Goal: Communication & Community: Answer question/provide support

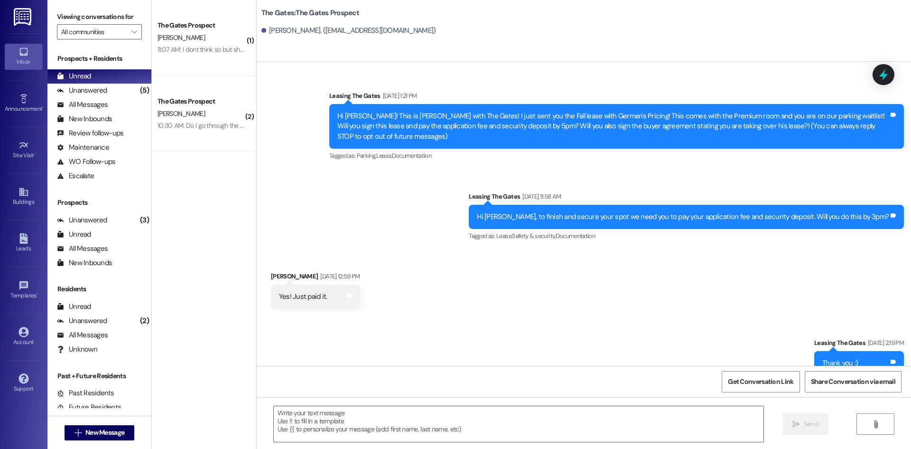
scroll to position [347, 0]
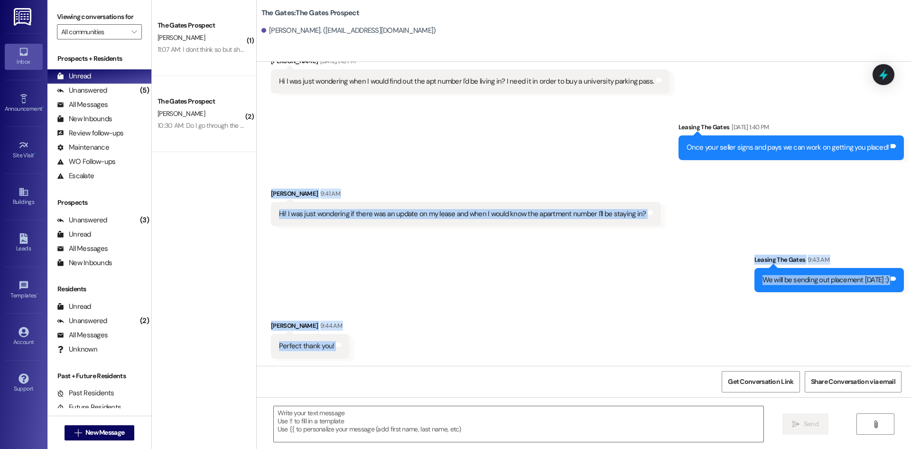
click at [447, 280] on div "Sent via SMS Leasing The Gates 9:43 AM We will be sending out placement [DATE] …" at bounding box center [584, 266] width 655 height 66
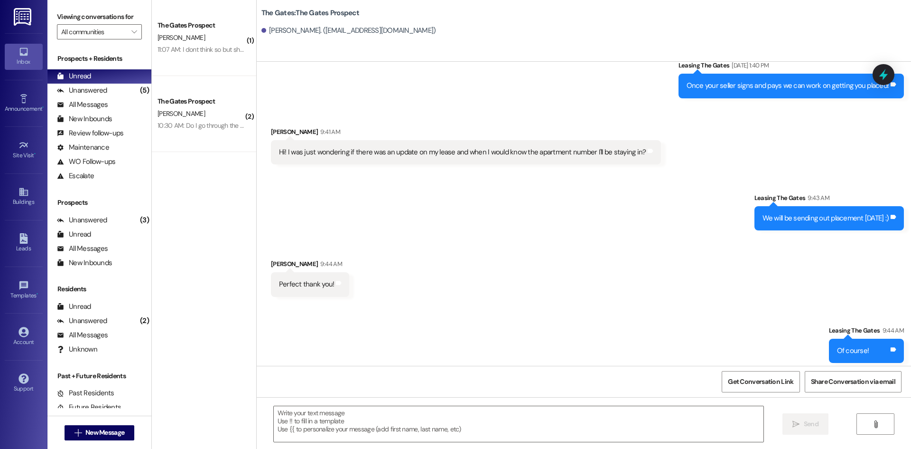
scroll to position [480, 0]
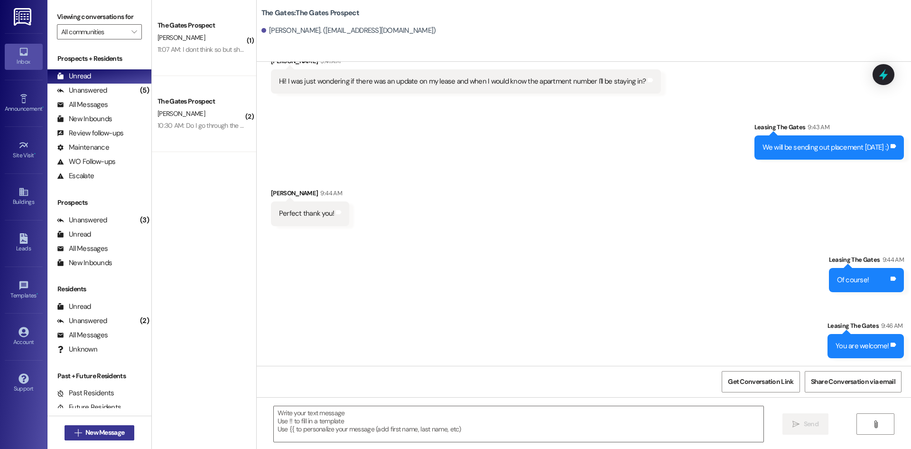
click at [97, 434] on span "New Message" at bounding box center [104, 432] width 39 height 10
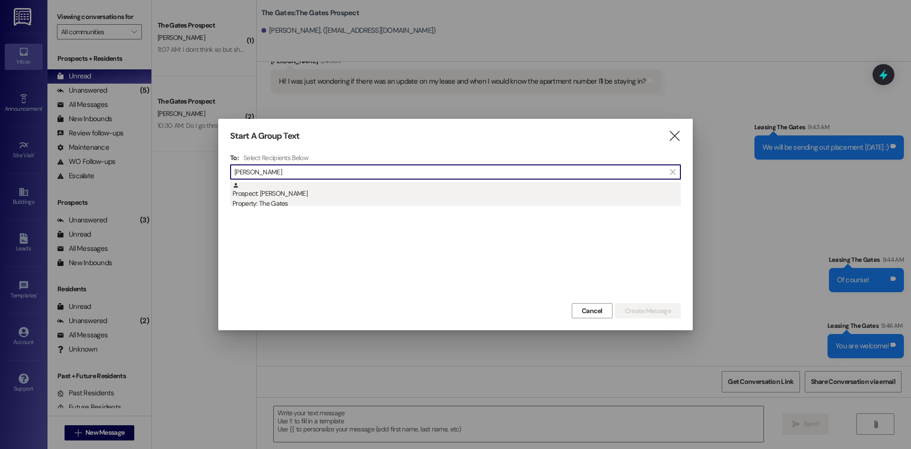
type input "[PERSON_NAME]"
click at [294, 195] on div "Prospect: [PERSON_NAME] Property: The Gates" at bounding box center [457, 195] width 449 height 27
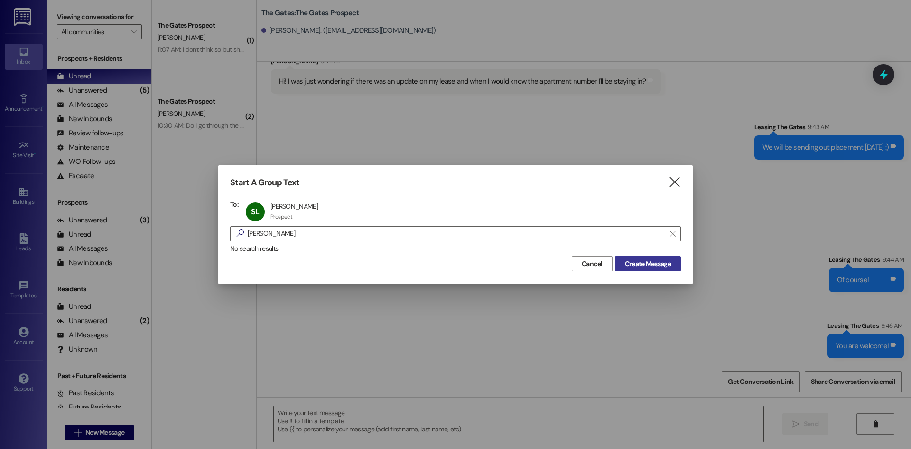
click at [636, 261] on span "Create Message" at bounding box center [648, 264] width 46 height 10
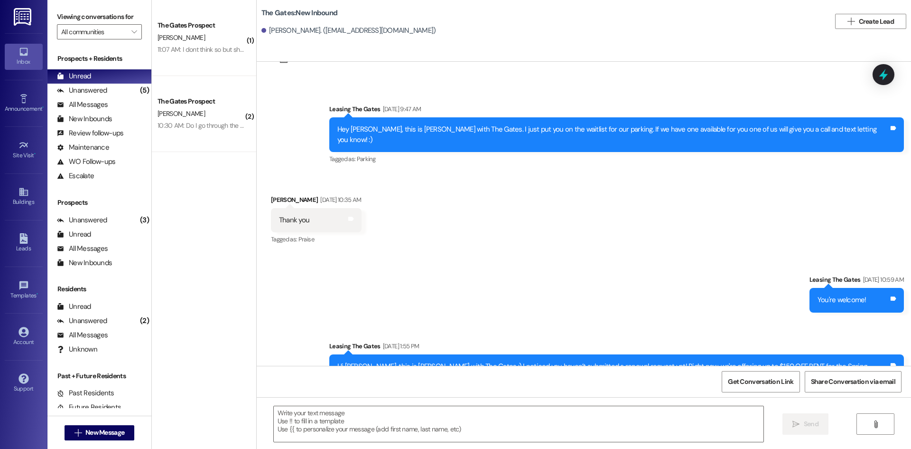
scroll to position [3996, 0]
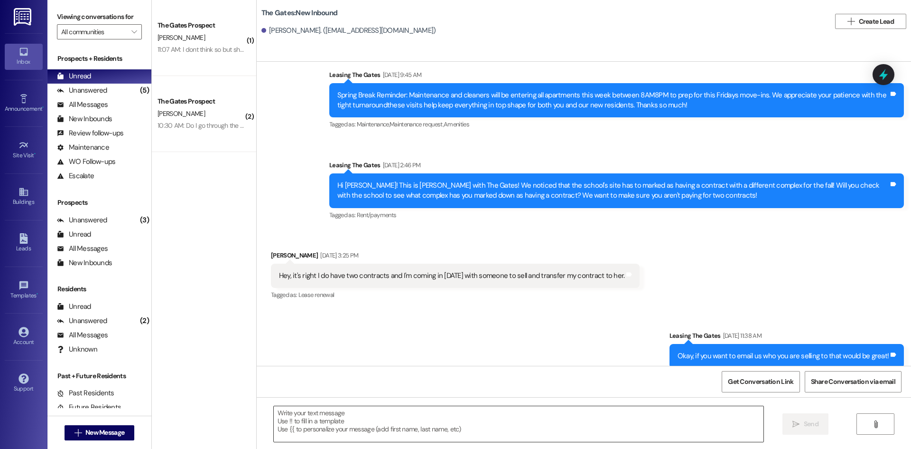
click at [274, 430] on textarea at bounding box center [519, 424] width 490 height 36
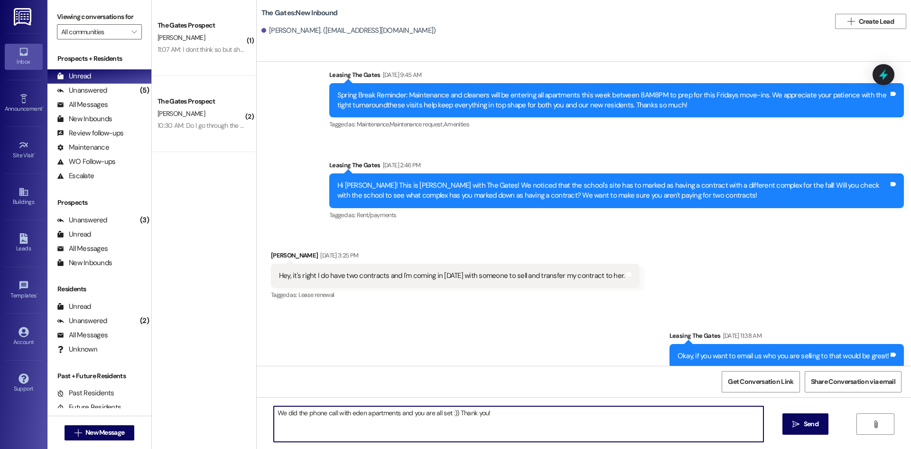
type textarea "We did the phone call with eden apartments and you are all set :)) Thank you!"
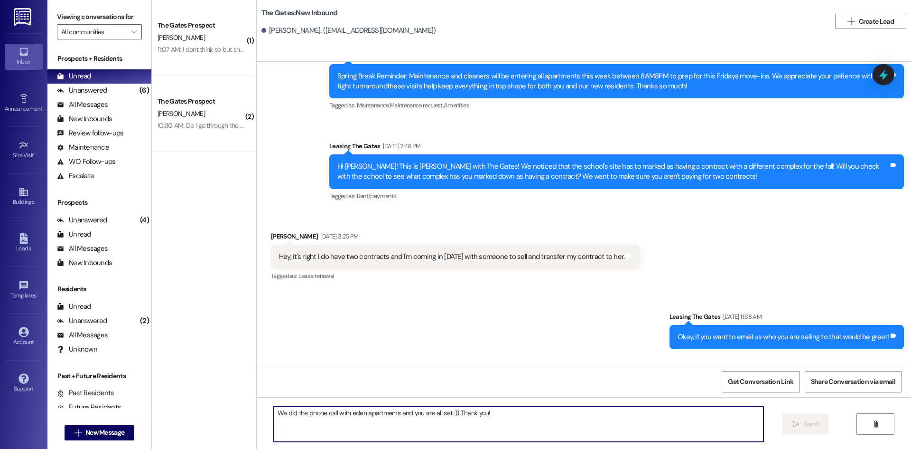
scroll to position [4062, 0]
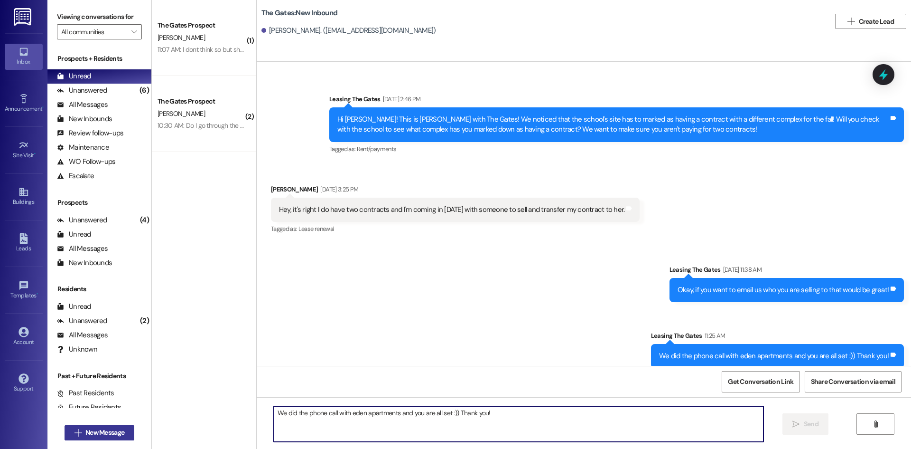
click at [73, 427] on span " New Message" at bounding box center [100, 432] width 54 height 10
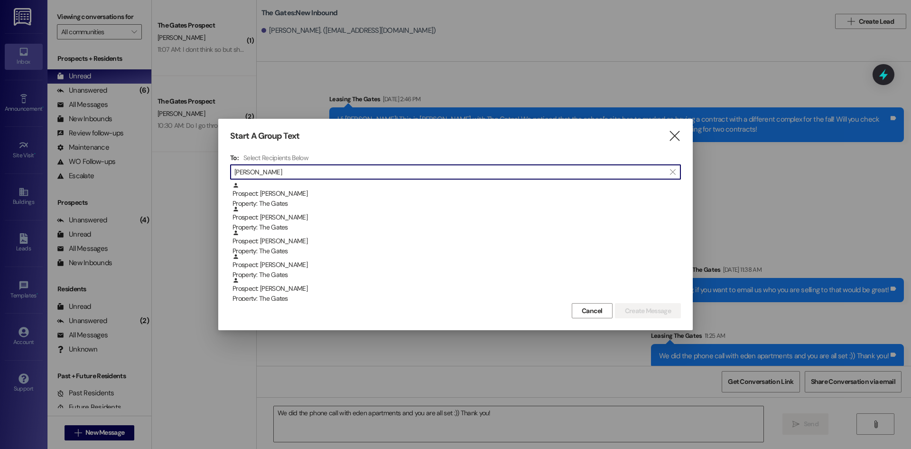
scroll to position [47, 0]
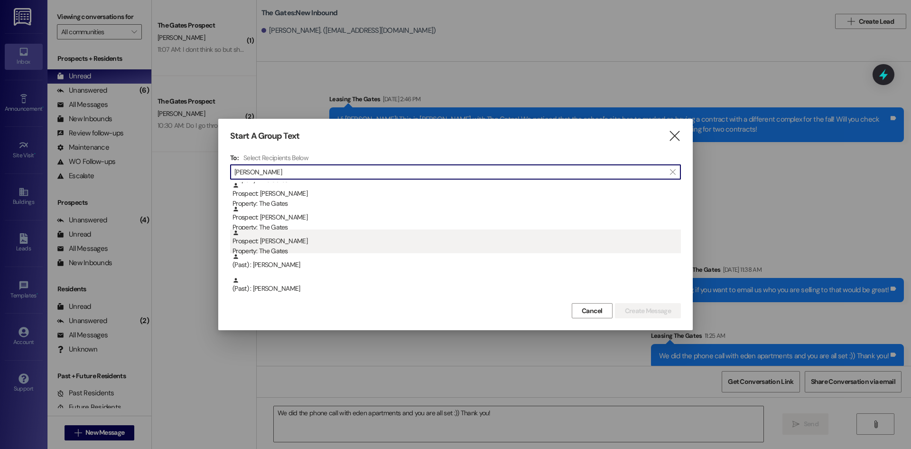
type input "[PERSON_NAME]"
click at [295, 242] on div "Prospect: [PERSON_NAME] Property: The Gates" at bounding box center [457, 242] width 449 height 27
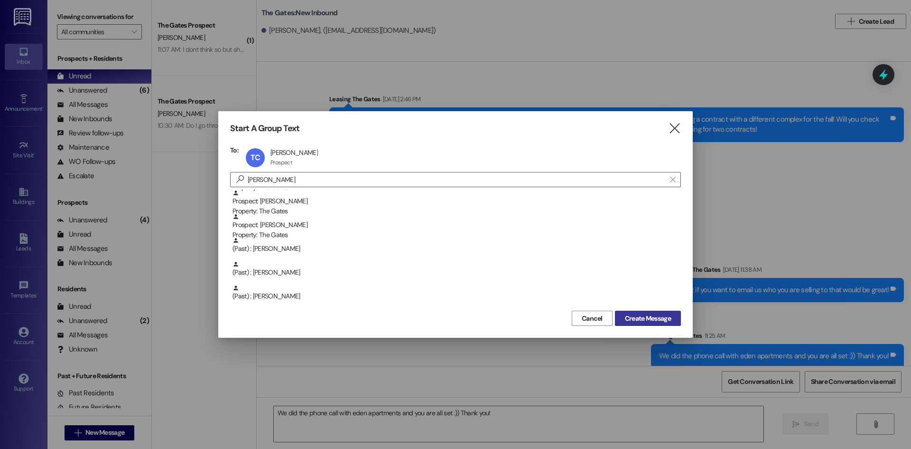
click at [654, 316] on span "Create Message" at bounding box center [648, 318] width 46 height 10
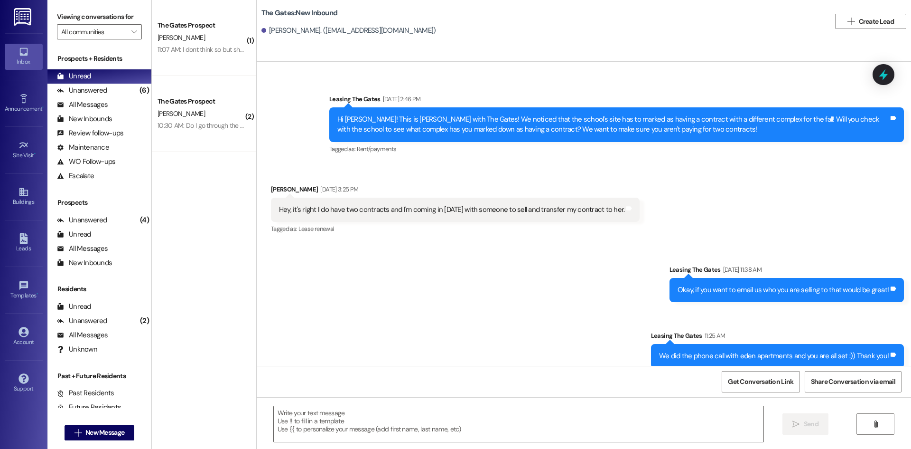
scroll to position [1210, 0]
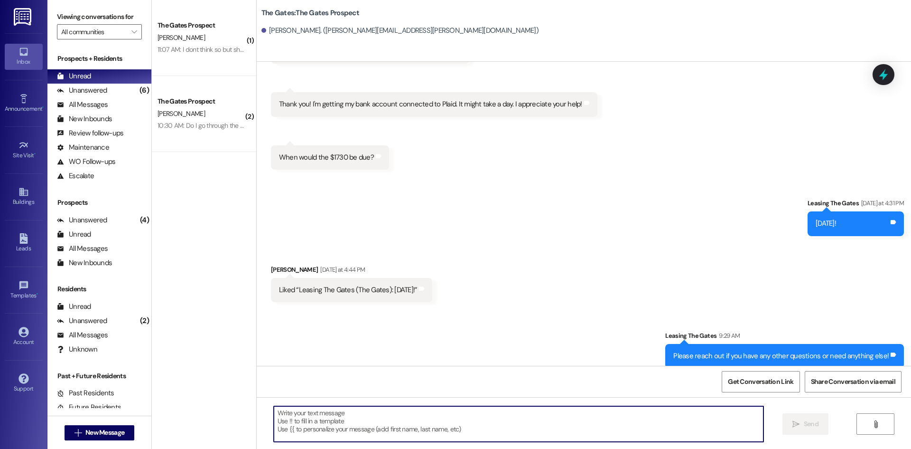
click at [332, 437] on textarea at bounding box center [519, 424] width 490 height 36
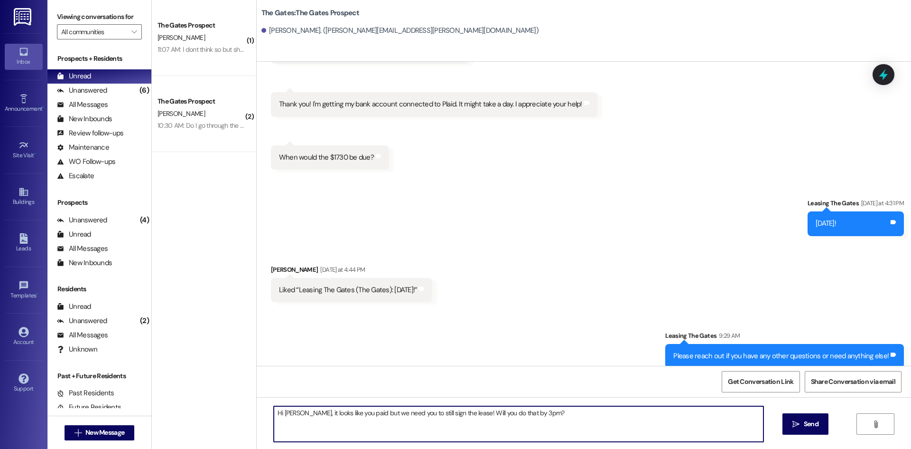
drag, startPoint x: 539, startPoint y: 414, endPoint x: 256, endPoint y: 414, distance: 282.9
click at [257, 414] on div "Hi [PERSON_NAME], it looks like you paid but we need you to still sign the leas…" at bounding box center [584, 432] width 655 height 71
type textarea "Hi [PERSON_NAME], it looks like you paid but we need you to still sign the leas…"
click at [791, 424] on span " Send" at bounding box center [806, 424] width 30 height 10
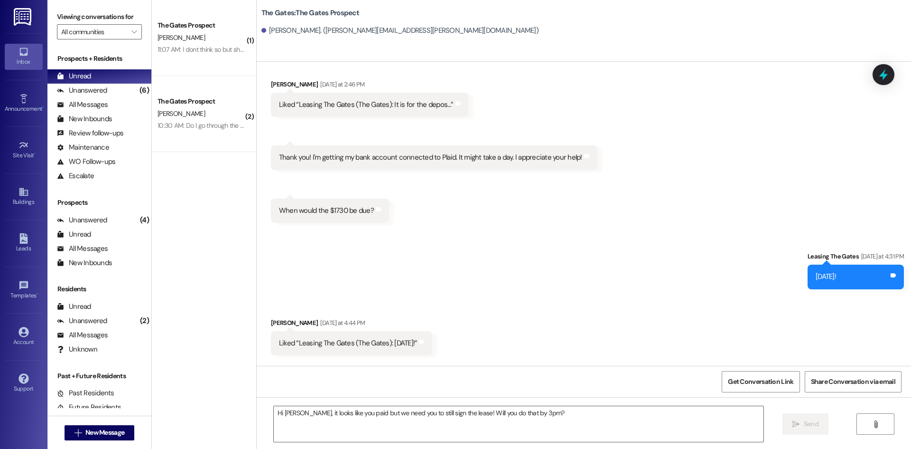
scroll to position [1144, 0]
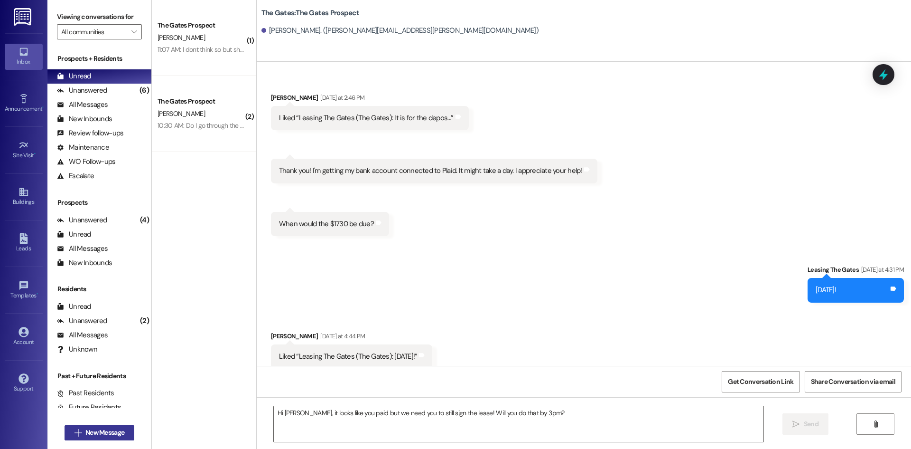
click at [113, 437] on button " New Message" at bounding box center [100, 432] width 70 height 15
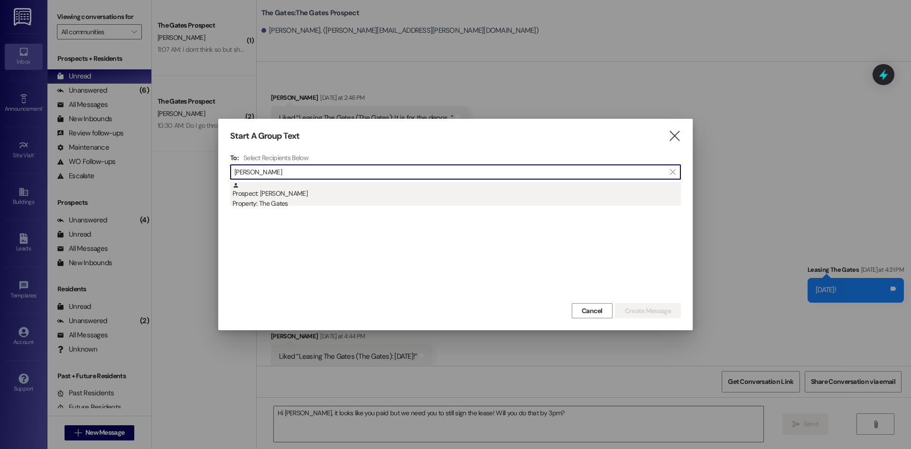
type input "[PERSON_NAME]"
click at [323, 195] on div "Prospect: [PERSON_NAME] Property: The Gates" at bounding box center [457, 195] width 449 height 27
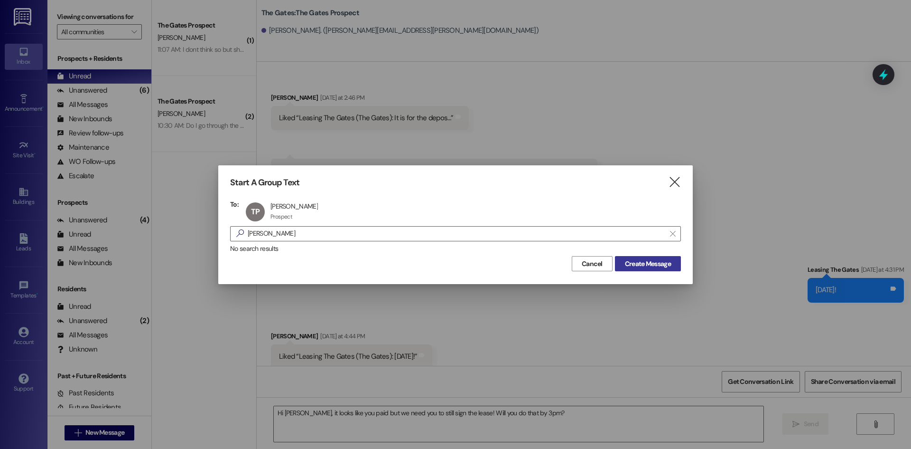
click at [639, 267] on span "Create Message" at bounding box center [648, 264] width 46 height 10
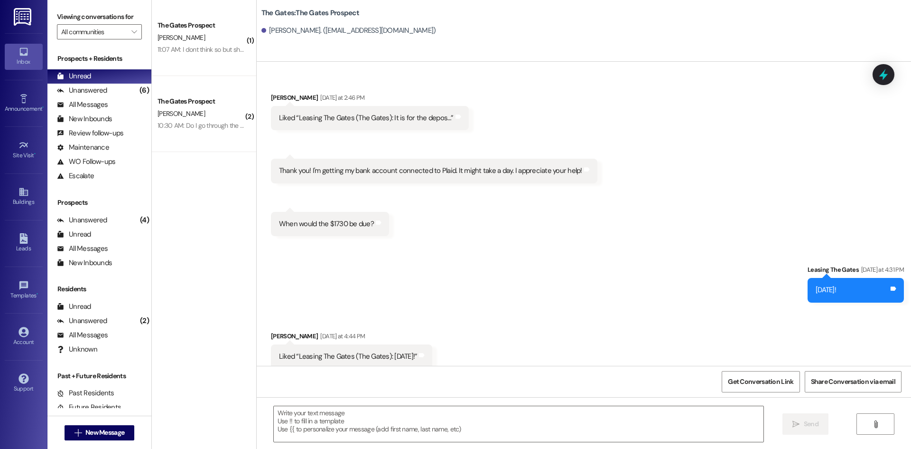
scroll to position [418, 0]
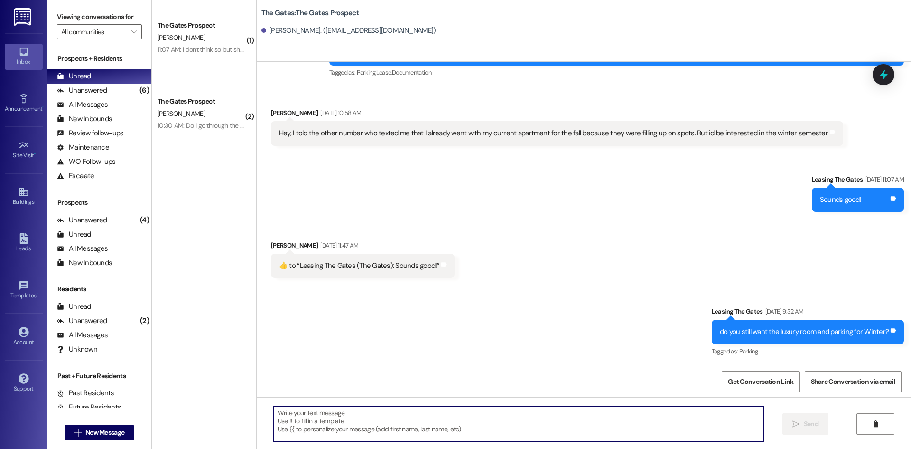
click at [329, 420] on textarea at bounding box center [519, 424] width 490 height 36
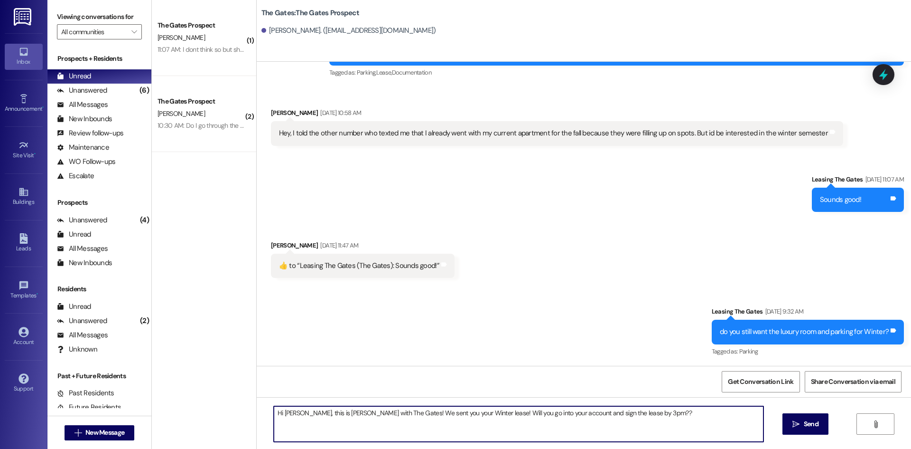
drag, startPoint x: 622, startPoint y: 416, endPoint x: 262, endPoint y: 416, distance: 359.8
click at [269, 416] on div "Hi [PERSON_NAME], this is [PERSON_NAME] with The Gates! We sent you your Winter…" at bounding box center [514, 423] width 491 height 37
type textarea "Hi [PERSON_NAME], this is [PERSON_NAME] with The Gates! We sent you your Winter…"
click at [791, 419] on span " Send" at bounding box center [806, 424] width 30 height 10
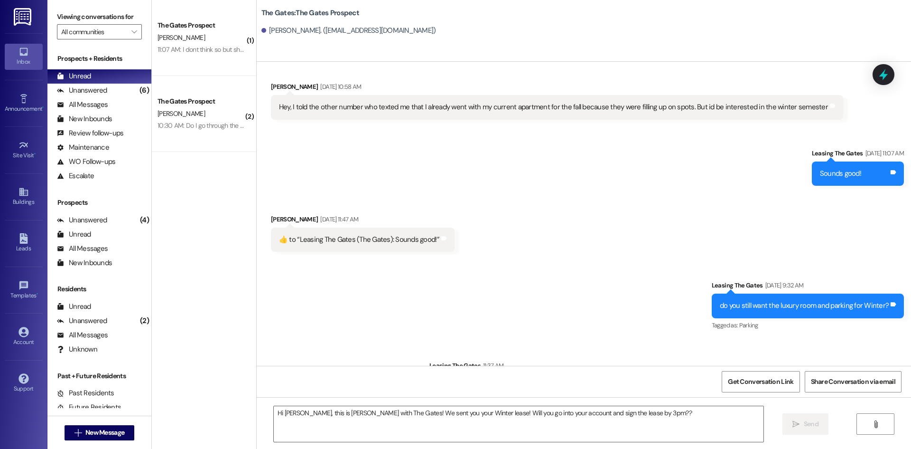
scroll to position [484, 0]
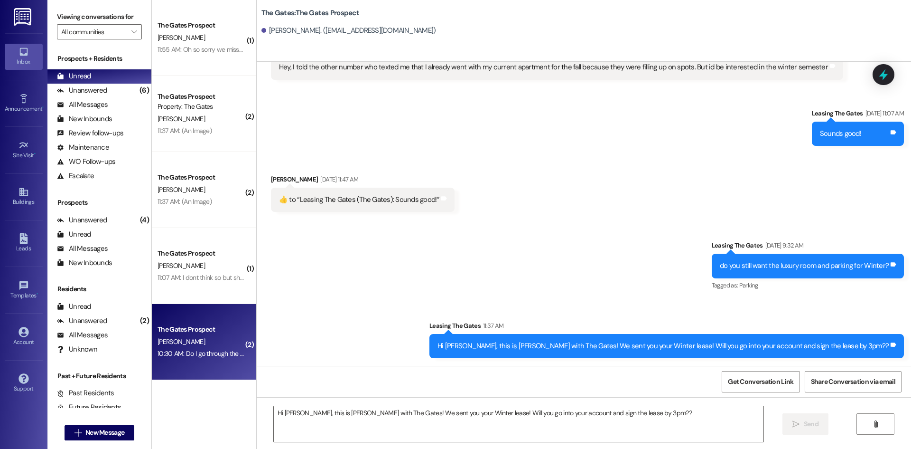
click at [194, 332] on div "The Gates Prospect" at bounding box center [202, 329] width 88 height 10
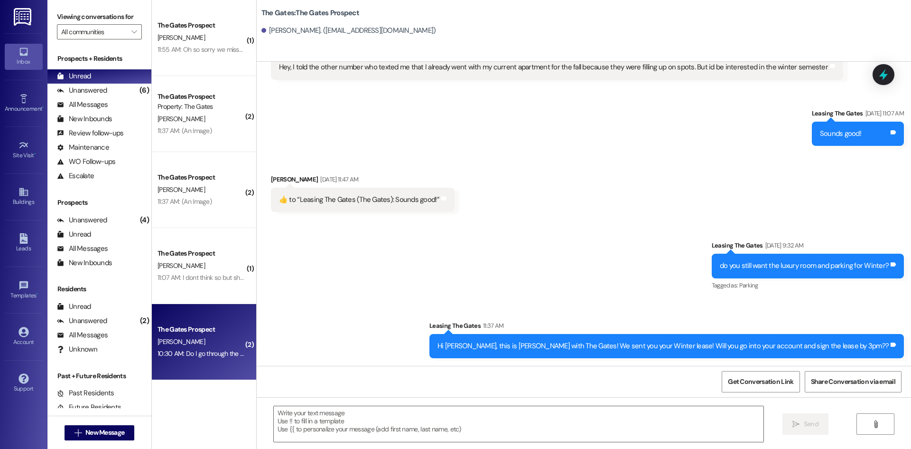
scroll to position [70, 0]
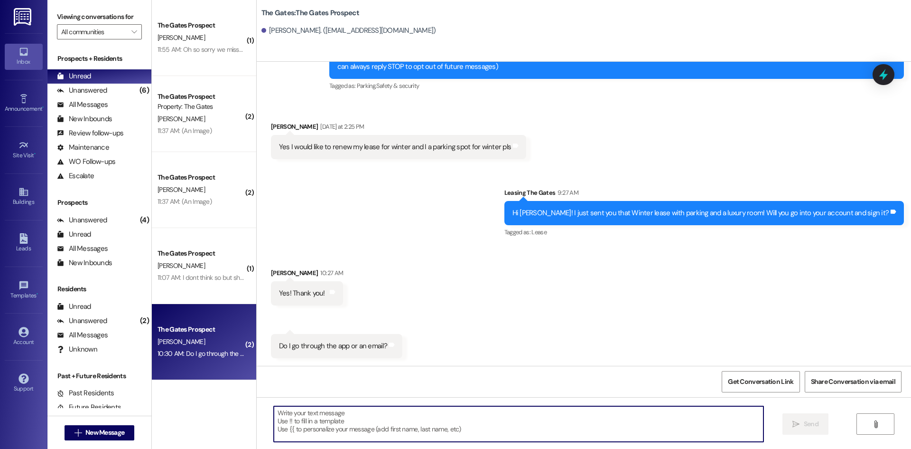
click at [347, 423] on textarea at bounding box center [519, 424] width 490 height 36
type textarea "either or :))"
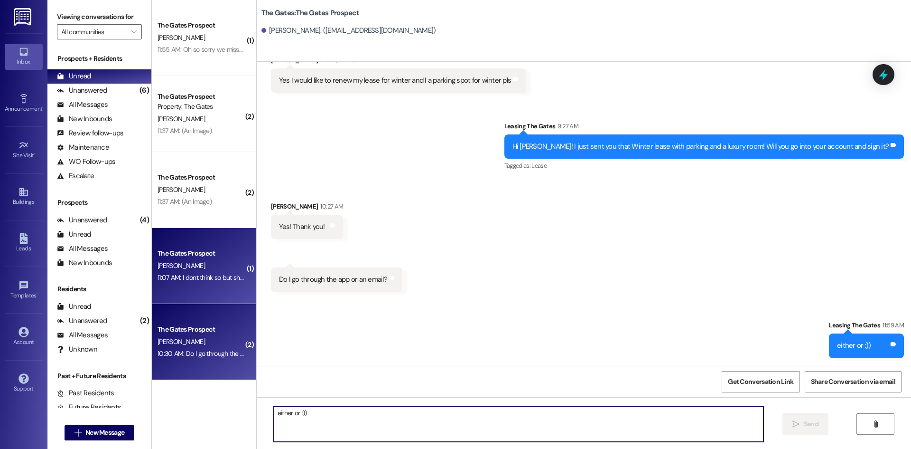
click at [229, 289] on div "The Gates Prospect [PERSON_NAME] 11:07 AM: I dont think so but she sidn5 tell m…" at bounding box center [204, 266] width 104 height 76
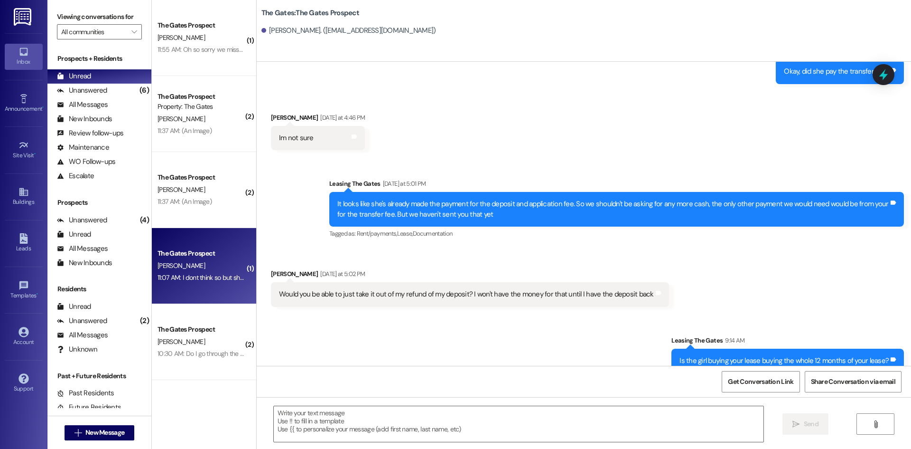
scroll to position [2306, 0]
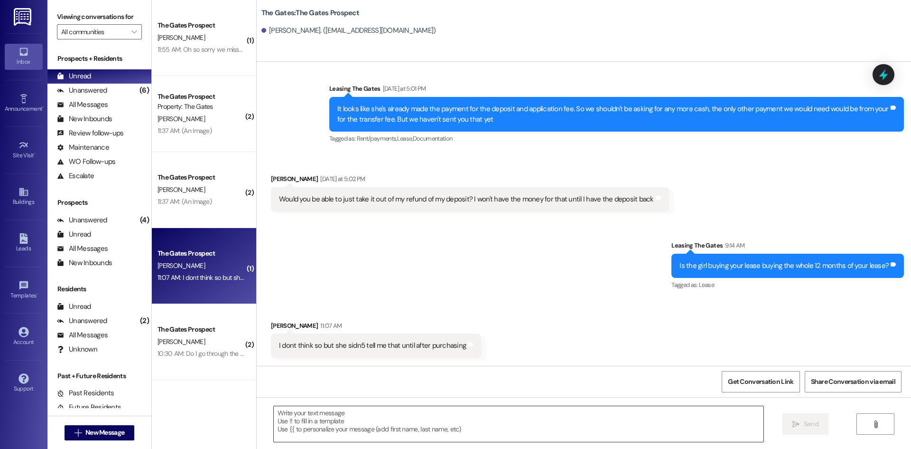
click at [359, 427] on textarea at bounding box center [519, 424] width 490 height 36
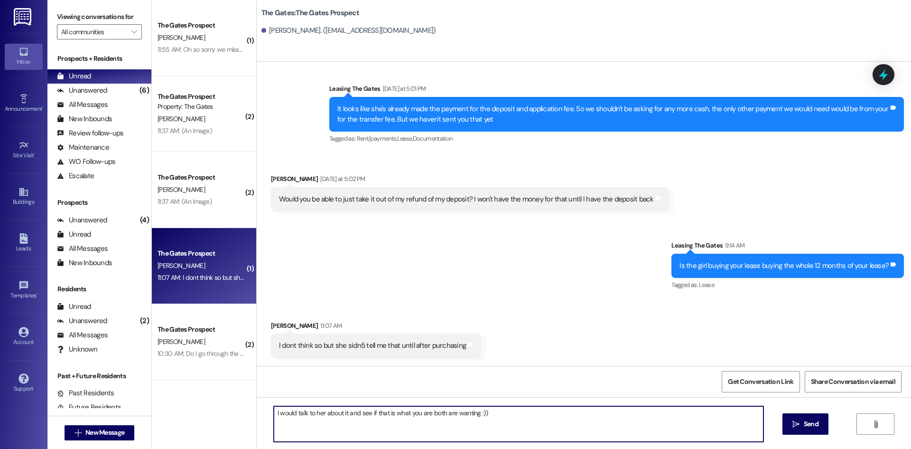
type textarea "I would talk to her about it and see if that is what you are both are wanting :…"
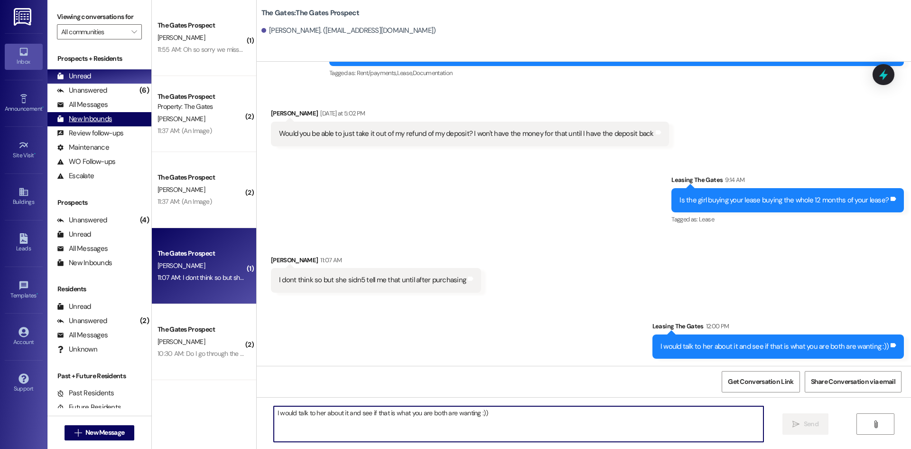
scroll to position [2372, 0]
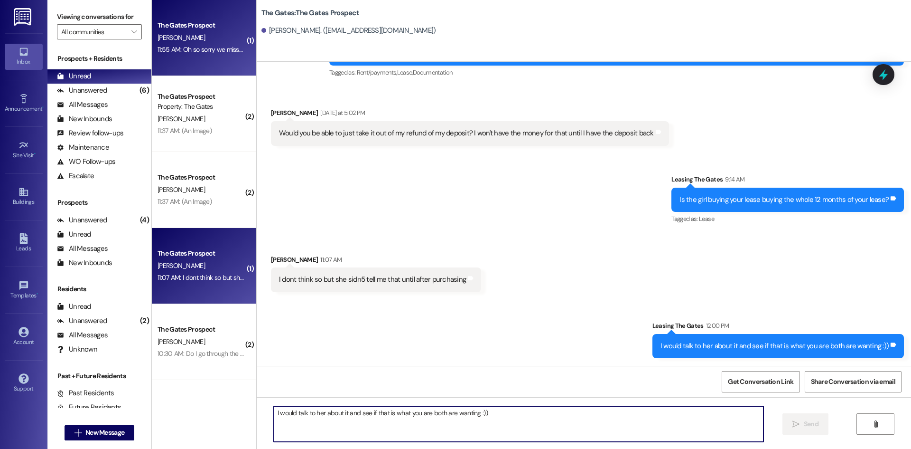
click at [228, 9] on div "The Gates Prospect [PERSON_NAME] 11:55 AM: Oh so sorry we missed that! I'll get…" at bounding box center [204, 38] width 104 height 76
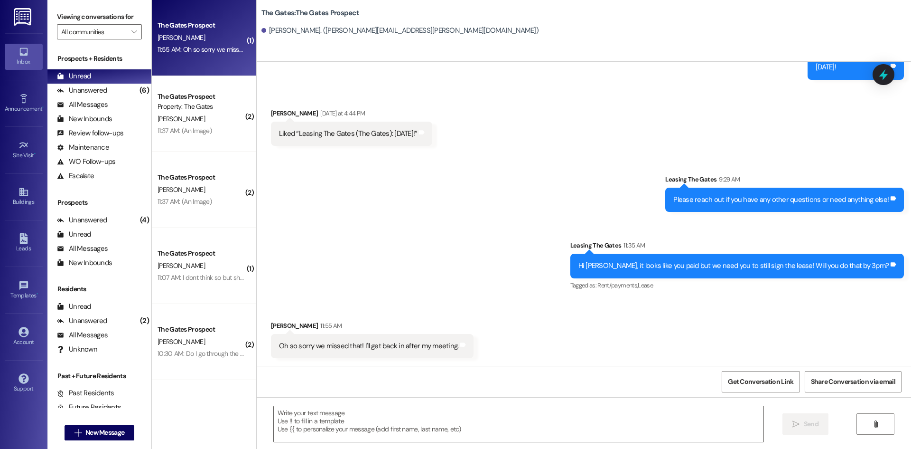
scroll to position [1357, 0]
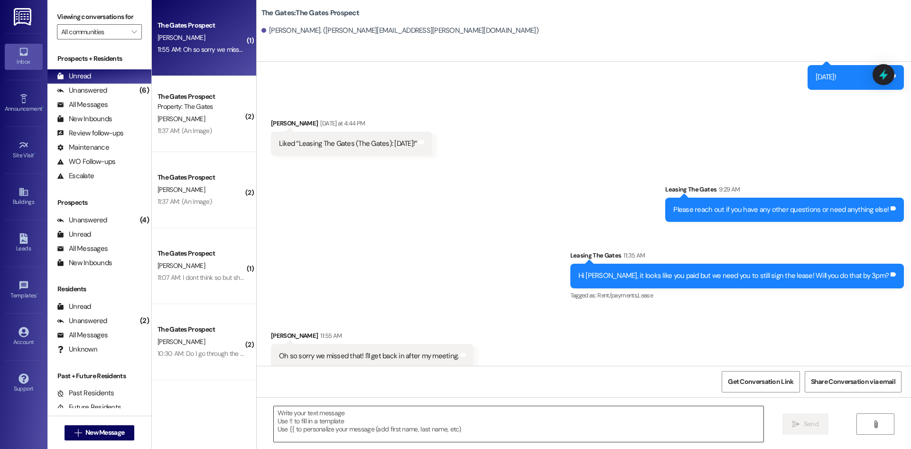
click at [309, 424] on textarea at bounding box center [519, 424] width 490 height 36
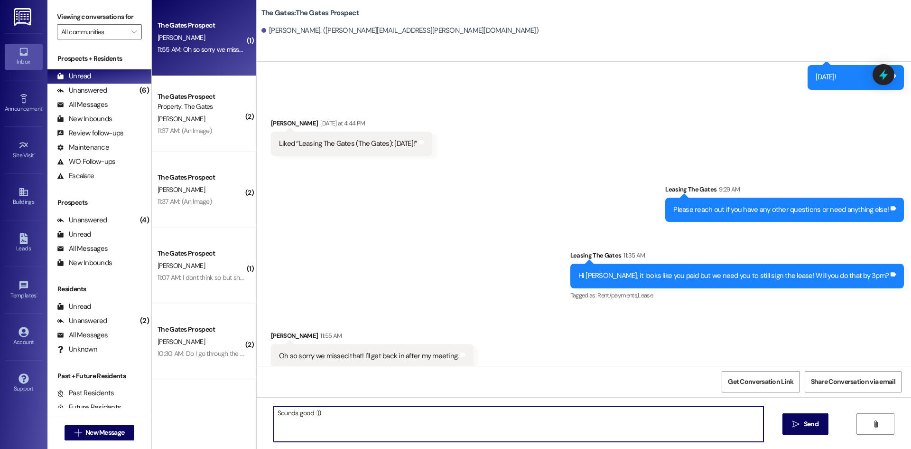
type textarea "Sounds good :))"
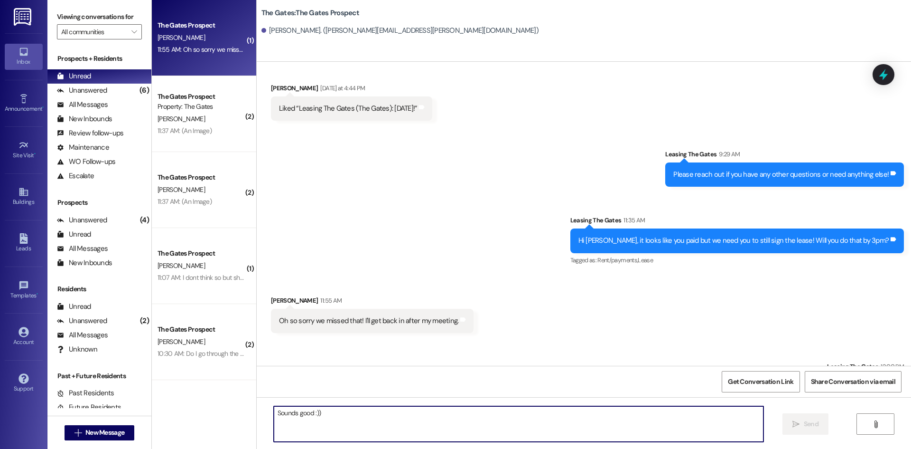
scroll to position [1423, 0]
